Goal: Navigation & Orientation: Find specific page/section

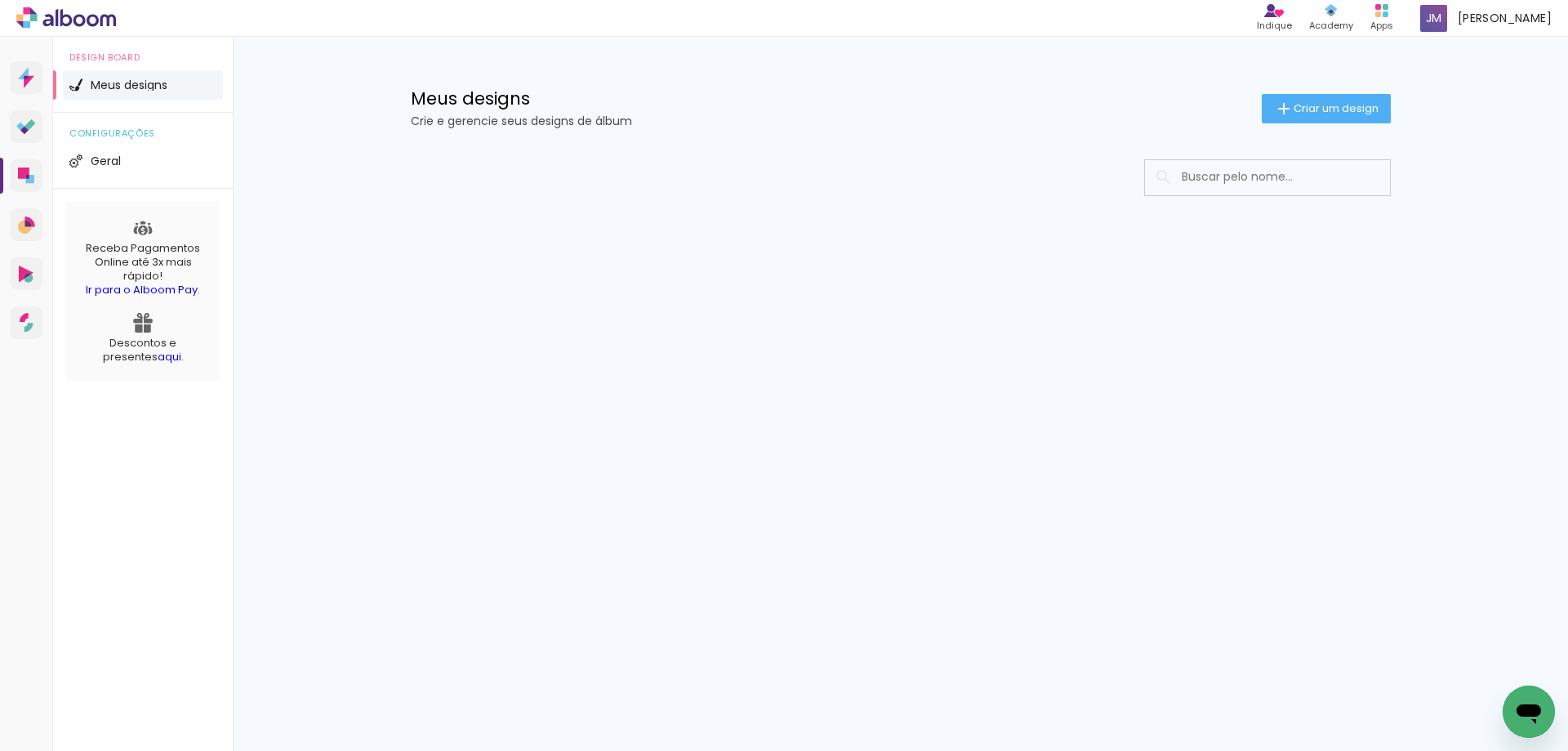
drag, startPoint x: 752, startPoint y: 397, endPoint x: 738, endPoint y: 399, distance: 14.1
click at [752, 397] on div "Prosite Website + Landing pages Proof Sistema de seleção e venda de fotos Desig…" at bounding box center [784, 394] width 1568 height 714
click at [25, 178] on icon at bounding box center [24, 172] width 11 height 11
click at [32, 130] on icon at bounding box center [26, 127] width 19 height 16
